Goal: Task Accomplishment & Management: Manage account settings

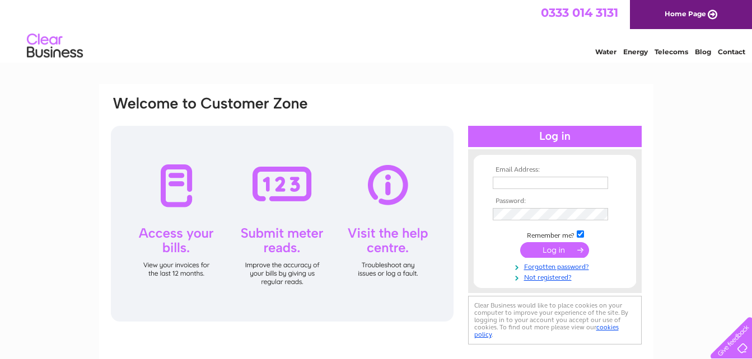
type input "johng203@yahoo.co.uk"
click at [559, 251] on input "submit" at bounding box center [554, 250] width 69 height 16
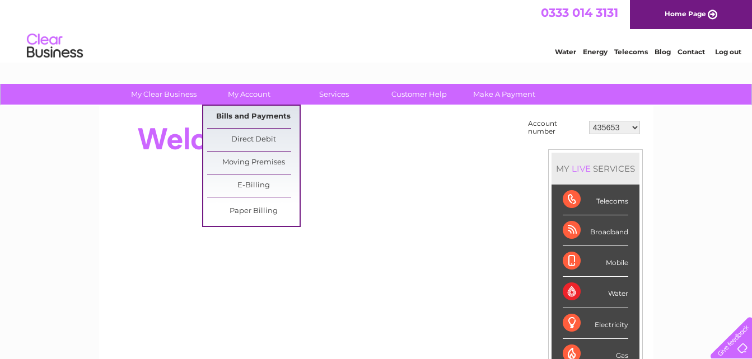
click at [242, 112] on link "Bills and Payments" at bounding box center [253, 117] width 92 height 22
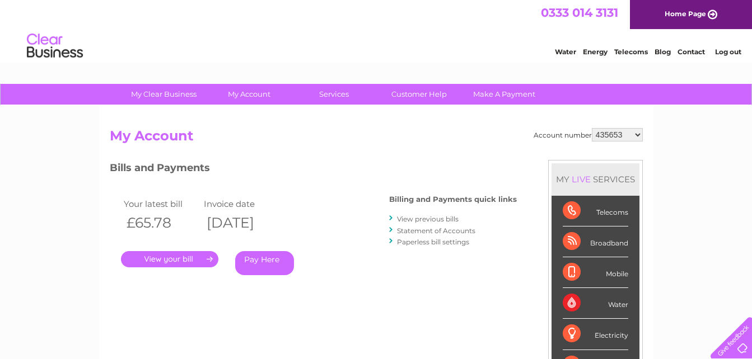
click at [185, 257] on link "." at bounding box center [169, 259] width 97 height 16
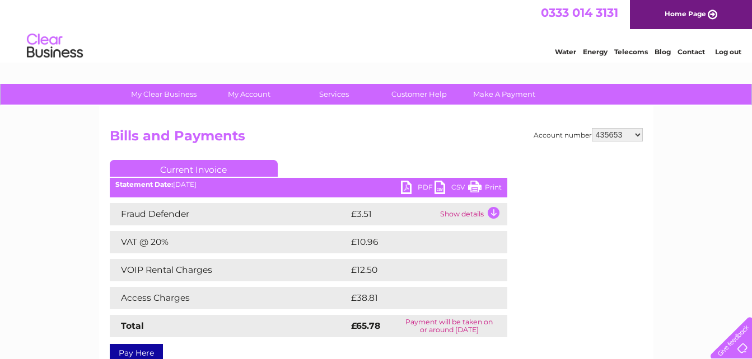
click at [406, 186] on link "PDF" at bounding box center [418, 189] width 34 height 16
